Goal: Use online tool/utility: Utilize a website feature to perform a specific function

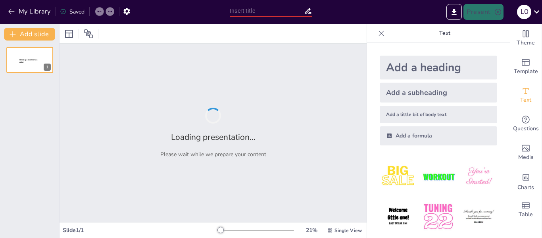
type input "New Sendsteps"
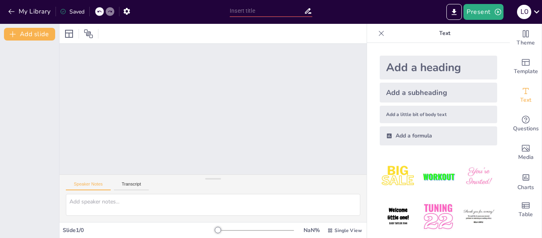
click at [367, 77] on div "Add a heading Add a subheading Add a little bit of body text Add a formula" at bounding box center [438, 140] width 143 height 195
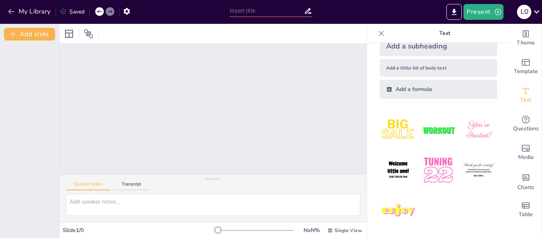
scroll to position [2, 0]
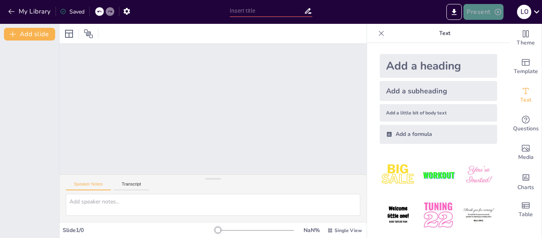
click at [480, 13] on button "Present" at bounding box center [483, 12] width 40 height 16
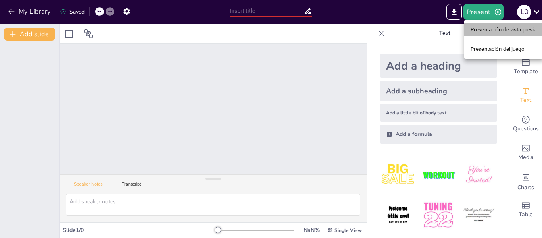
click at [486, 29] on font "Presentación de vista previa" at bounding box center [504, 30] width 66 height 6
